Goal: Task Accomplishment & Management: Use online tool/utility

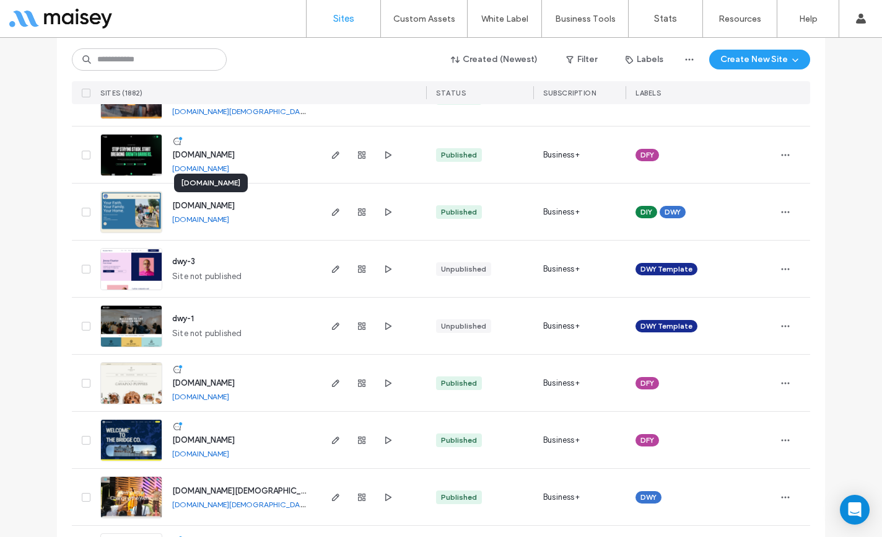
scroll to position [1611, 0]
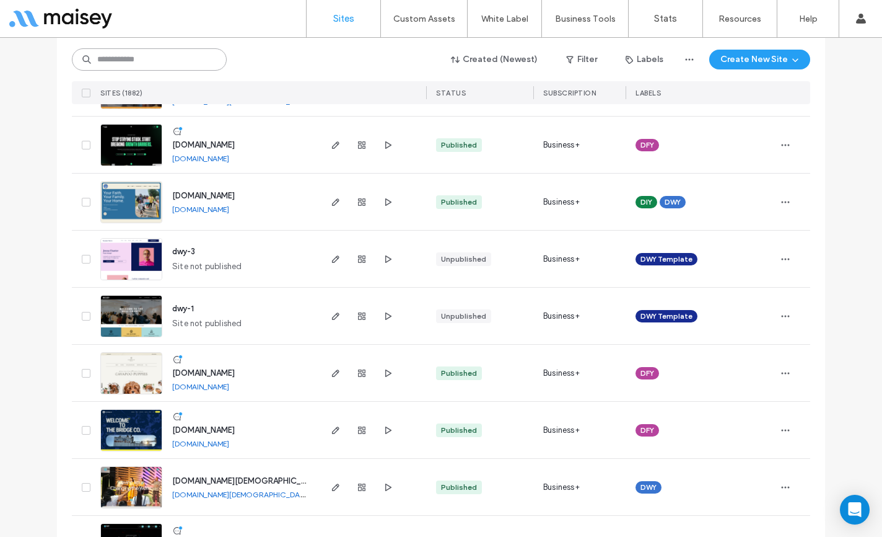
click at [146, 61] on input at bounding box center [149, 59] width 155 height 22
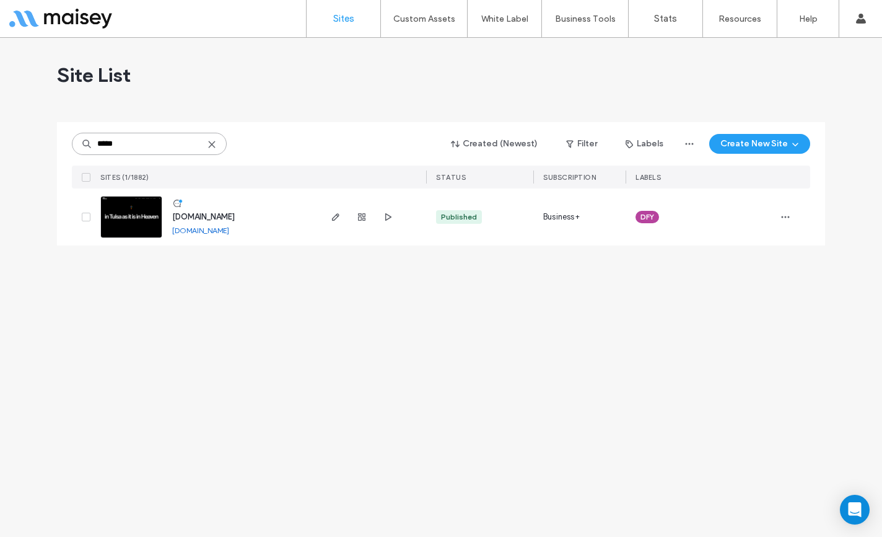
scroll to position [0, 0]
type input "*****"
click at [226, 217] on span "[DOMAIN_NAME]" at bounding box center [203, 216] width 63 height 9
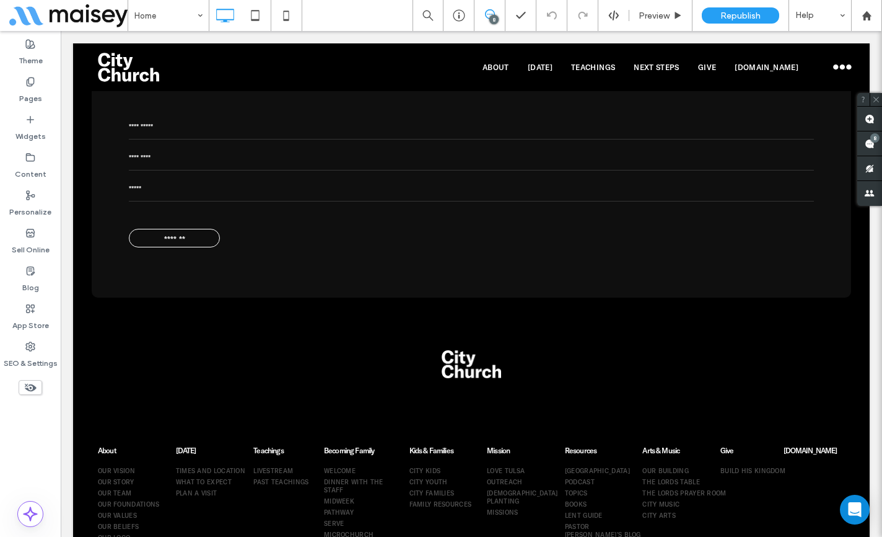
scroll to position [4016, 0]
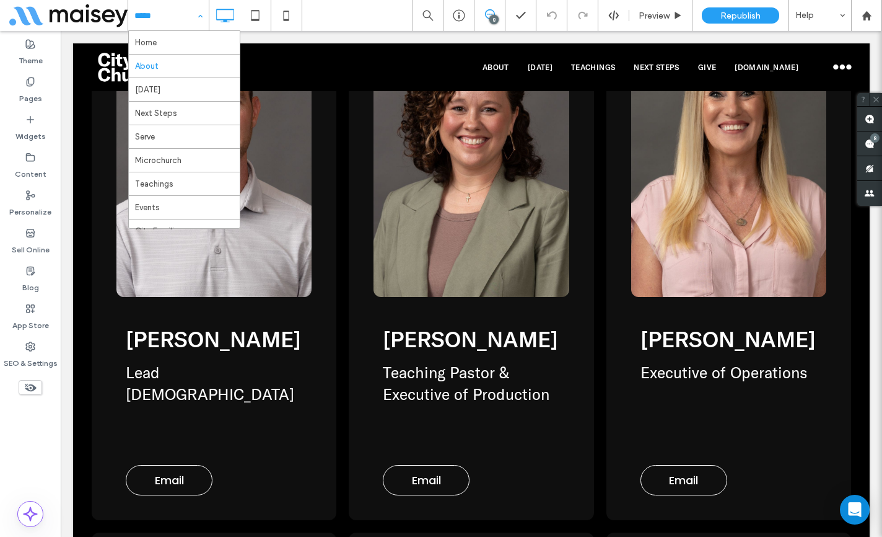
scroll to position [3780, 0]
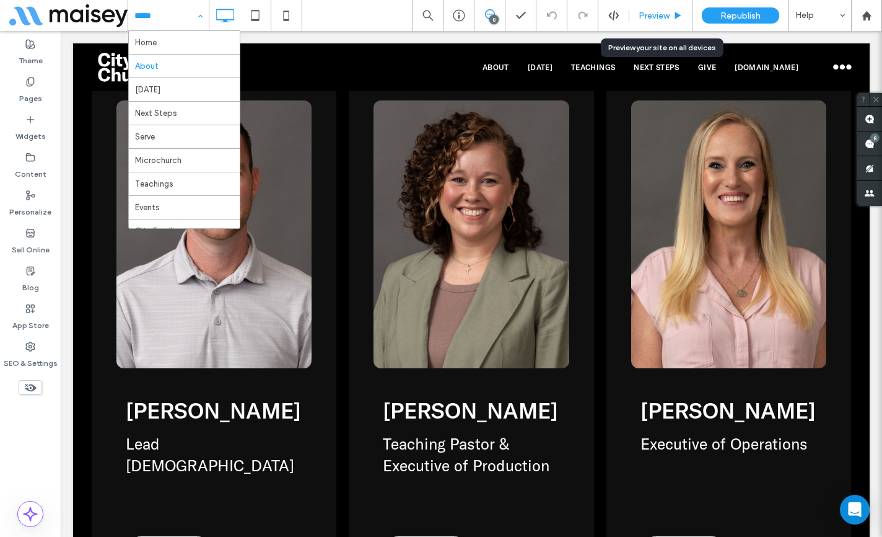
click at [667, 12] on span "Preview" at bounding box center [654, 16] width 31 height 11
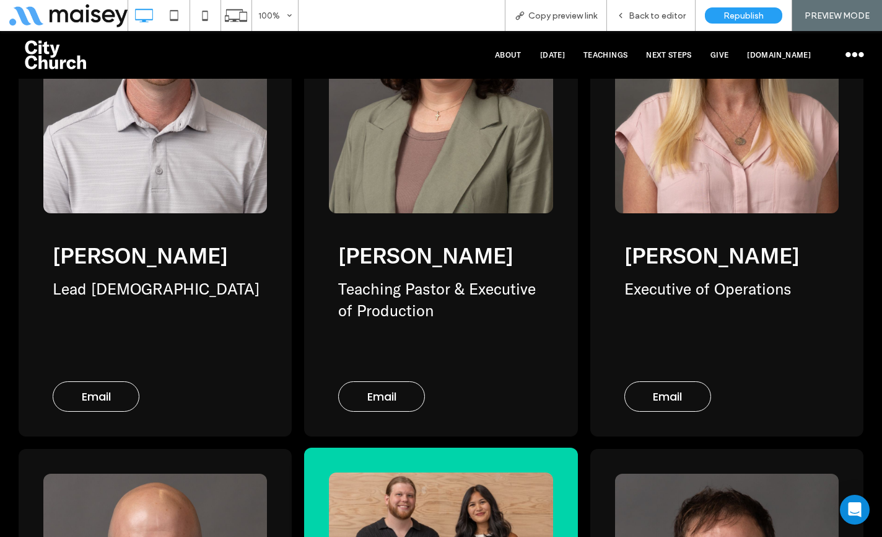
scroll to position [3853, 0]
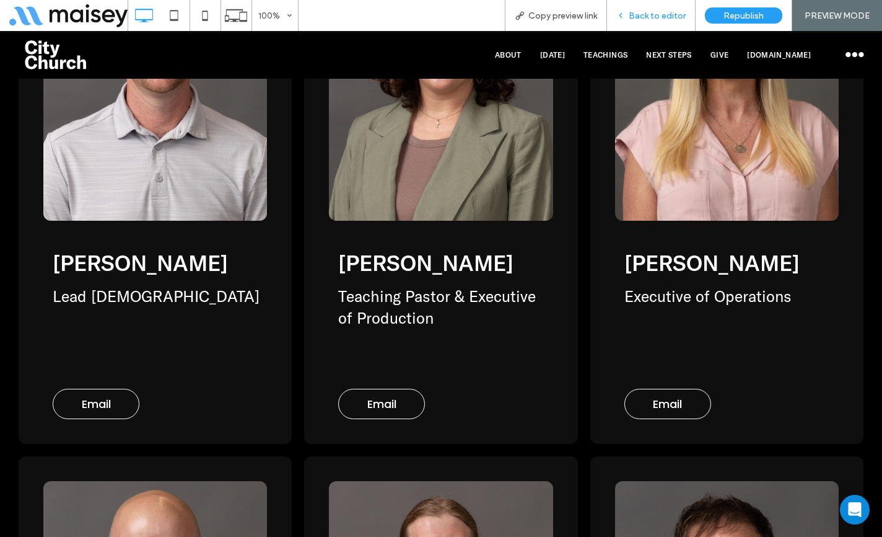
click at [654, 11] on span "Back to editor" at bounding box center [657, 16] width 57 height 11
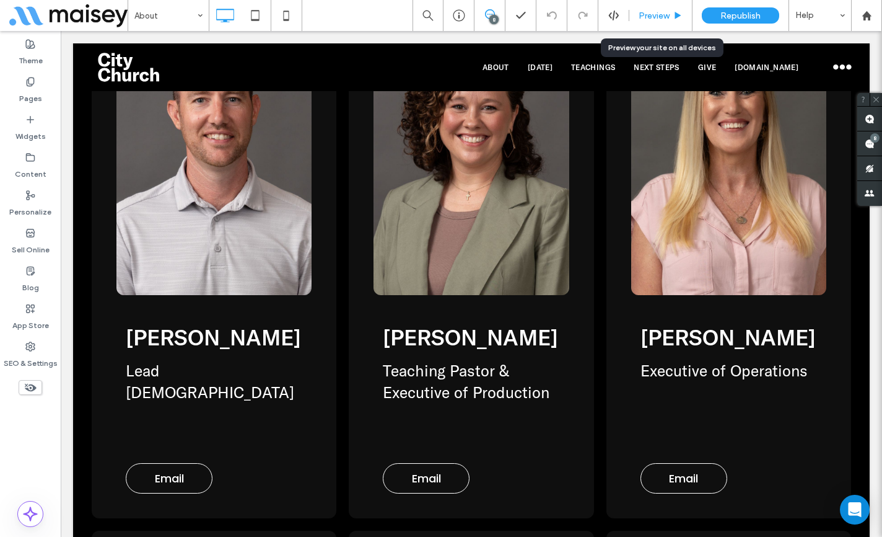
scroll to position [3856, 0]
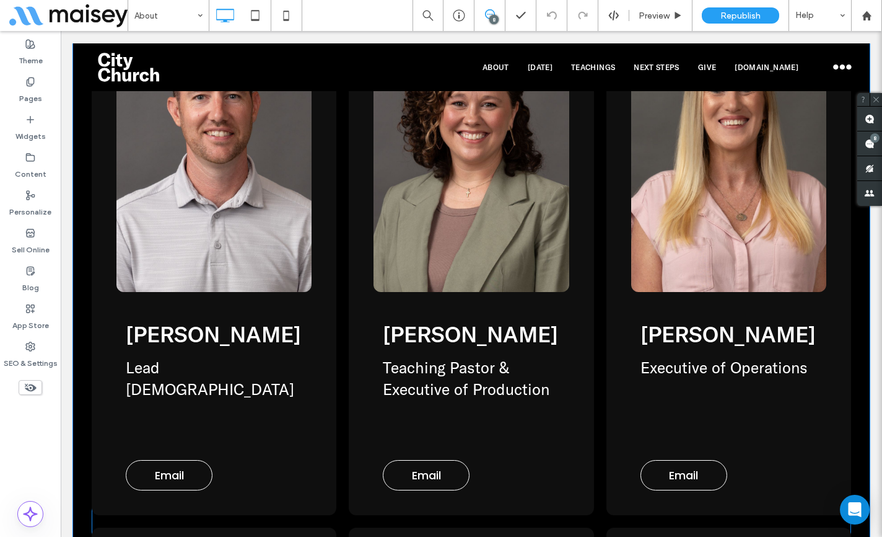
click at [447, 222] on span at bounding box center [472, 520] width 760 height 1043
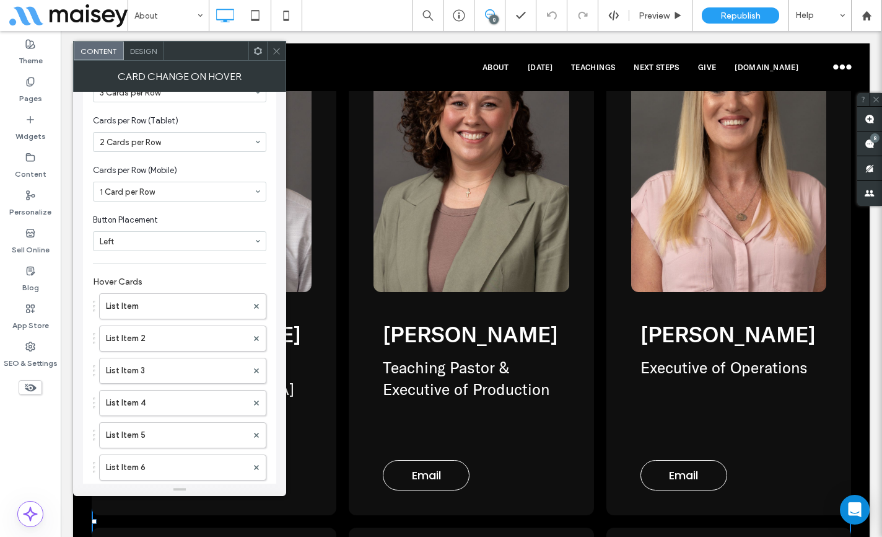
scroll to position [167, 0]
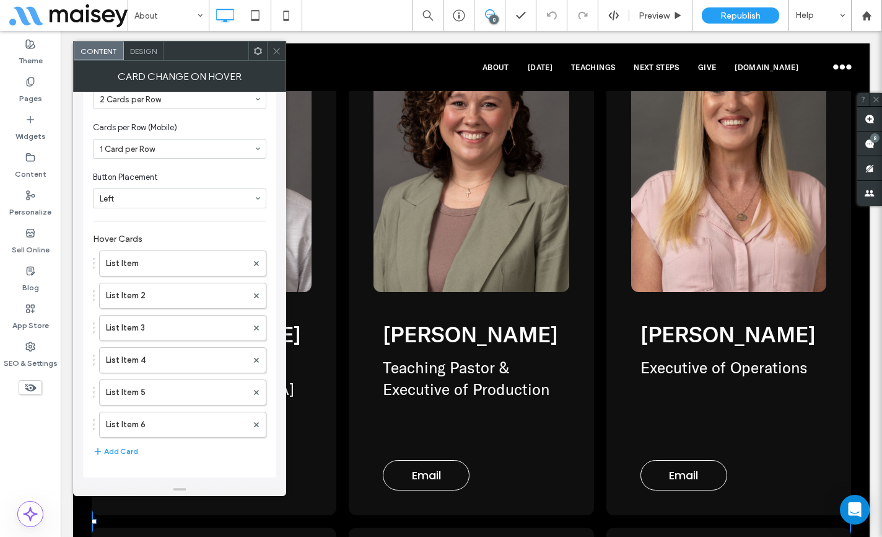
click at [143, 50] on span "Design" at bounding box center [143, 50] width 27 height 9
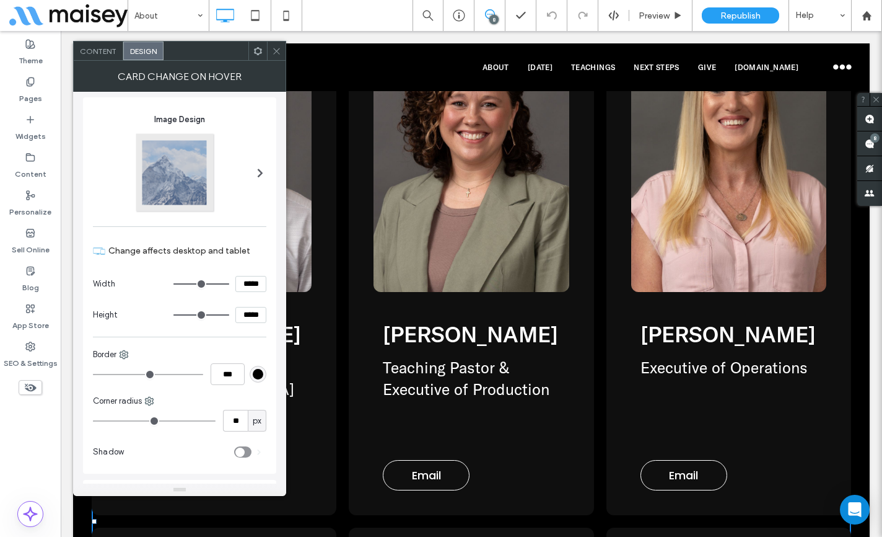
scroll to position [1673, 0]
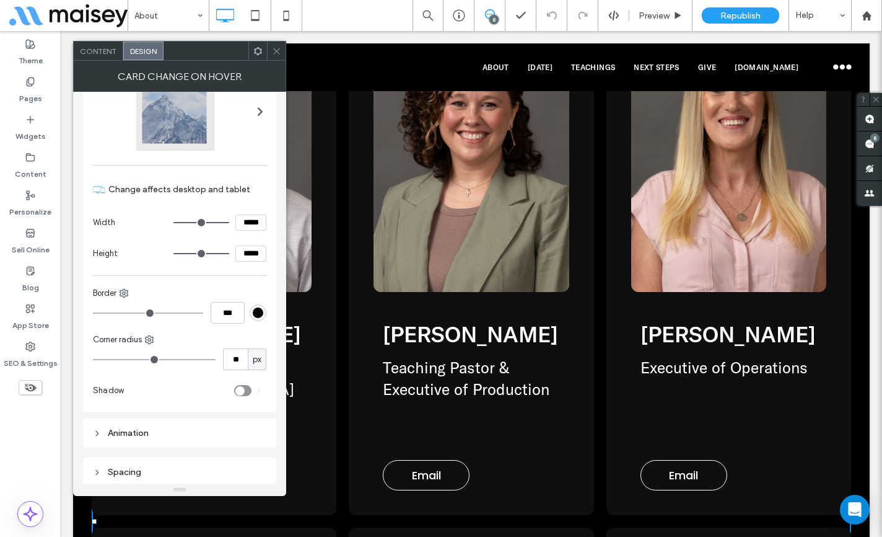
click at [255, 53] on use at bounding box center [258, 50] width 8 height 8
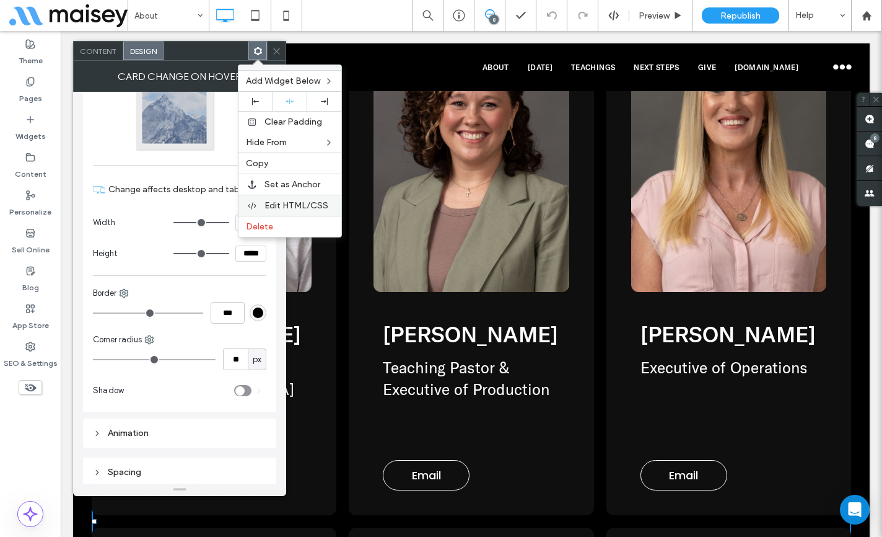
click at [278, 204] on span "Edit HTML/CSS" at bounding box center [297, 205] width 64 height 11
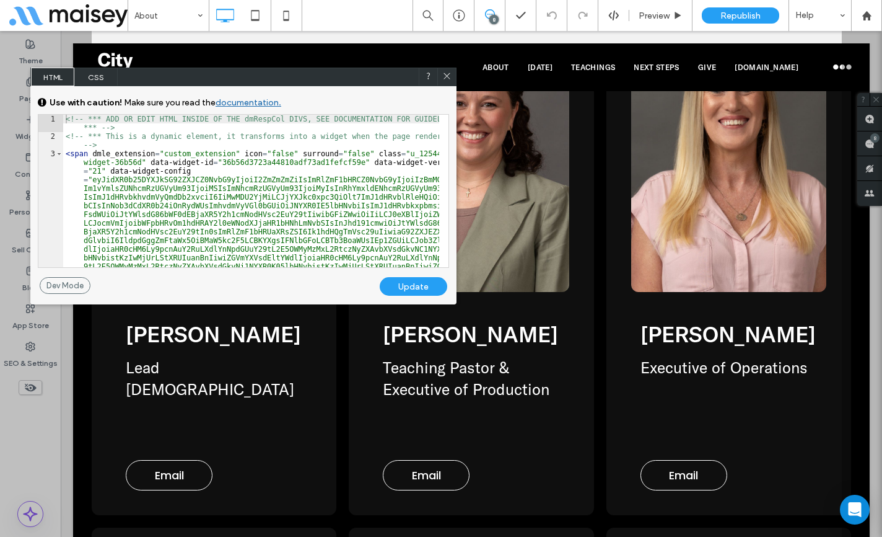
click at [95, 76] on span "CSS" at bounding box center [95, 77] width 43 height 19
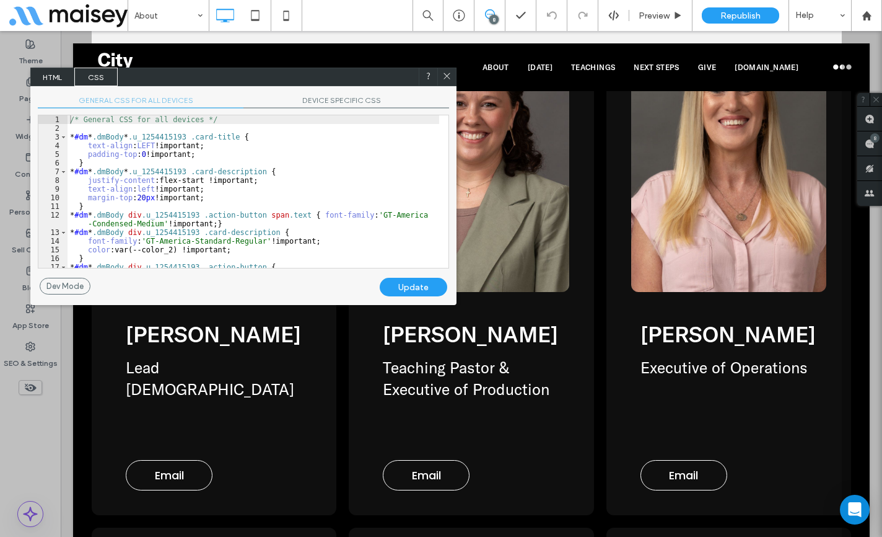
click at [328, 97] on span "DEVICE SPECIFIC CSS" at bounding box center [347, 101] width 206 height 13
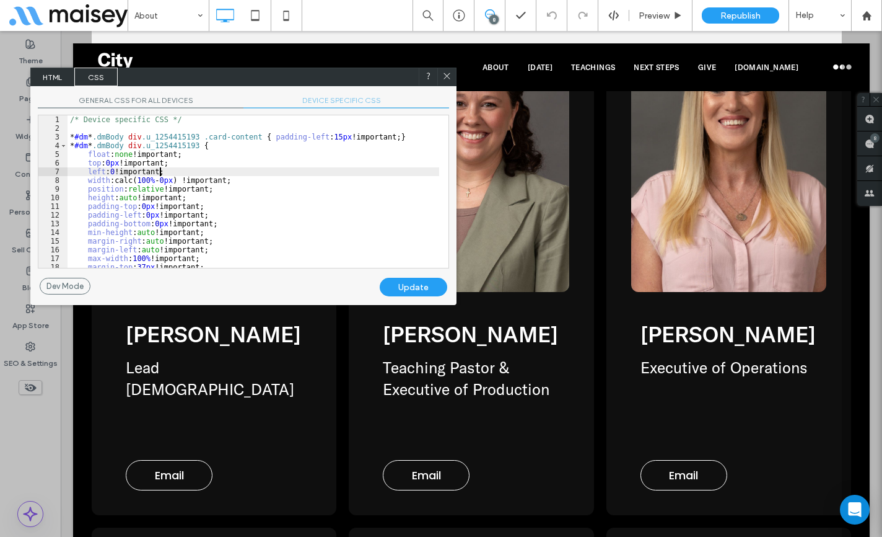
click at [313, 173] on div "/* Device specific CSS */ * #dm * .dmBody div .u_1254415193 .card-content { pad…" at bounding box center [254, 200] width 372 height 170
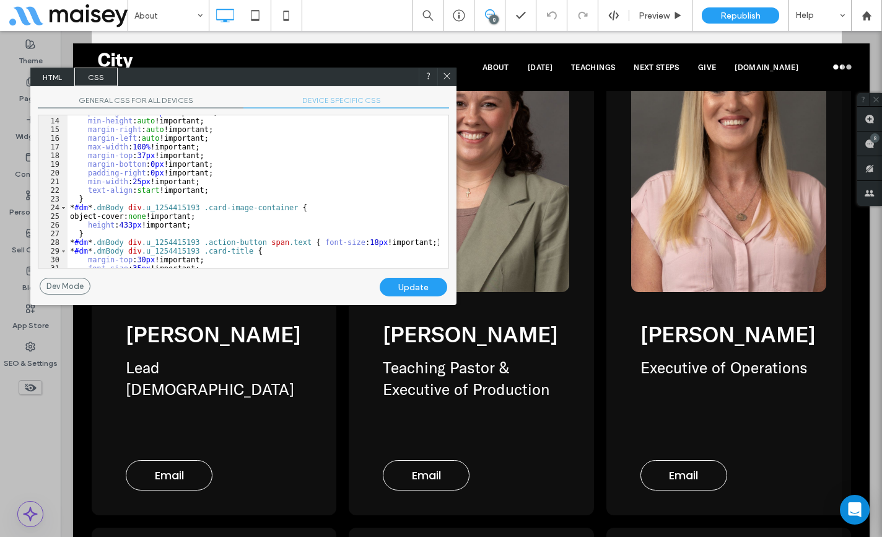
scroll to position [112, 0]
